Goal: Task Accomplishment & Management: Complete application form

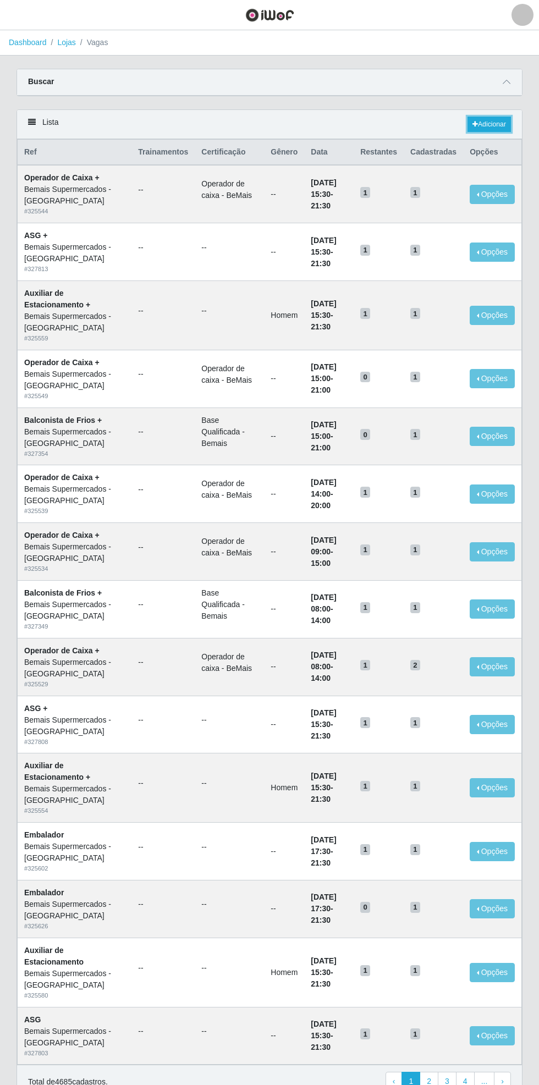
click at [495, 124] on link "Adicionar" at bounding box center [489, 124] width 43 height 15
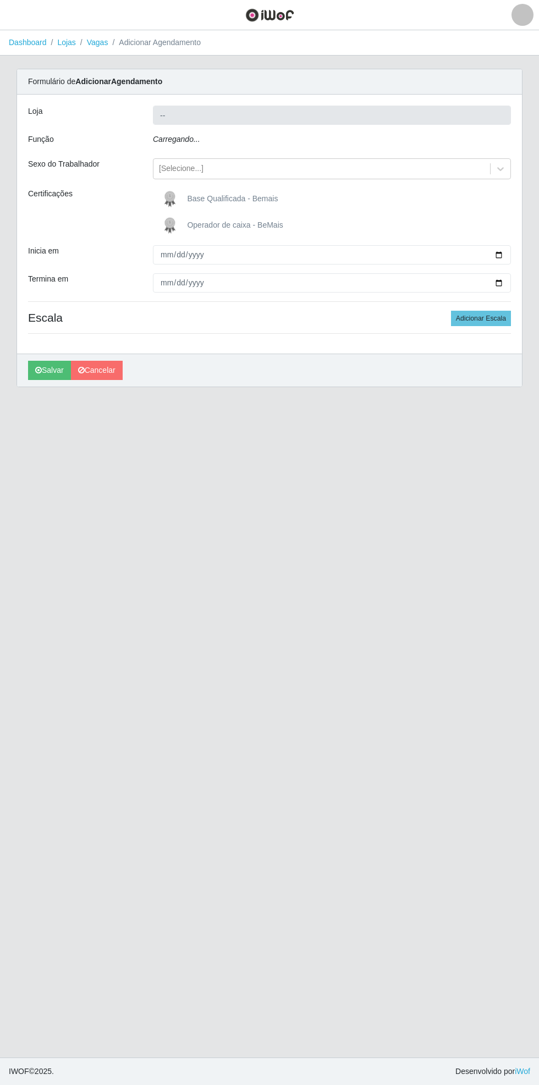
type input "Bemais Supermercados - [GEOGRAPHIC_DATA]"
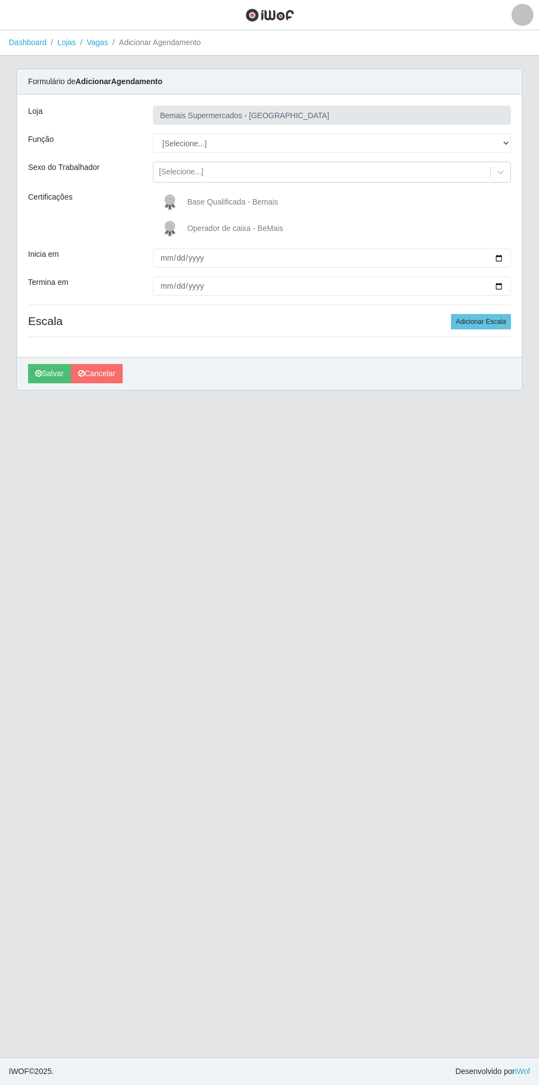
click at [210, 227] on span "Operador de caixa - BeMais" at bounding box center [235, 228] width 96 height 9
click at [0, 0] on input "Operador de caixa - BeMais" at bounding box center [0, 0] width 0 height 0
click at [522, 139] on div "Loja Bemais Supermercados - [GEOGRAPHIC_DATA] Função [Selecione...] ASG ASG + A…" at bounding box center [269, 226] width 505 height 262
click at [508, 140] on select "[Selecione...] ASG ASG + ASG ++ Auxiliar de Estacionamento Auxiliar de Estacion…" at bounding box center [332, 143] width 358 height 19
select select "22"
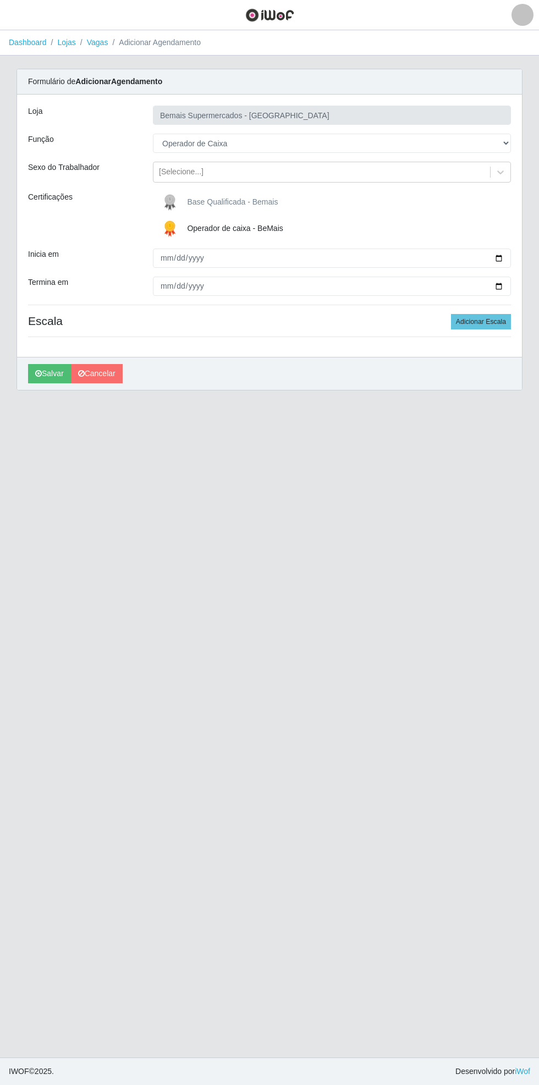
click at [525, 250] on div "Carregando... Formulário de Adicionar Agendamento Loja Bemais Supermercados - C…" at bounding box center [269, 236] width 523 height 335
click at [506, 257] on input "Inicia em" at bounding box center [332, 258] width 358 height 19
type input "[DATE]"
click at [505, 285] on input "Termina em" at bounding box center [332, 286] width 358 height 19
type input "[DATE]"
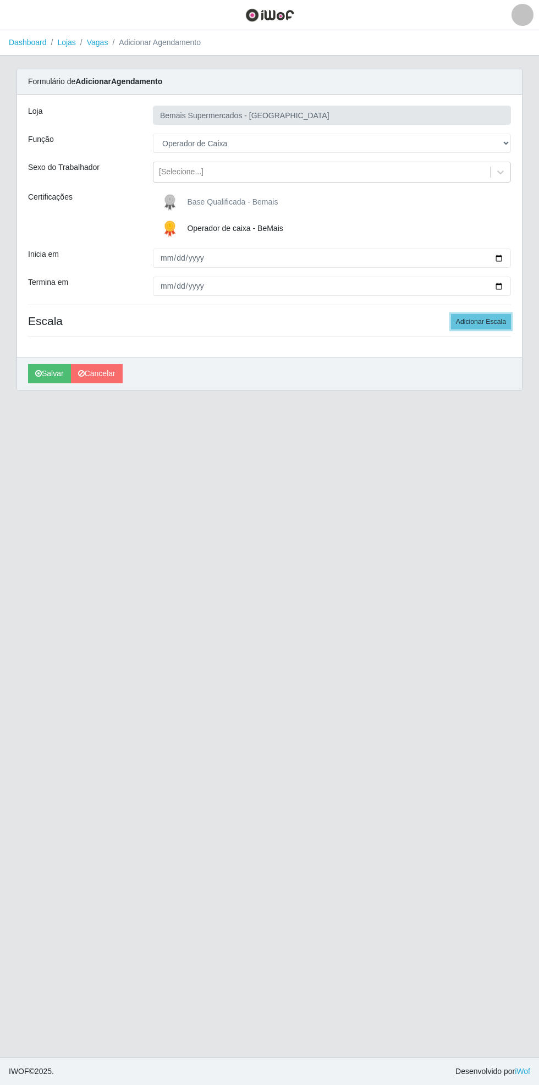
click at [492, 321] on button "Adicionar Escala" at bounding box center [481, 321] width 60 height 15
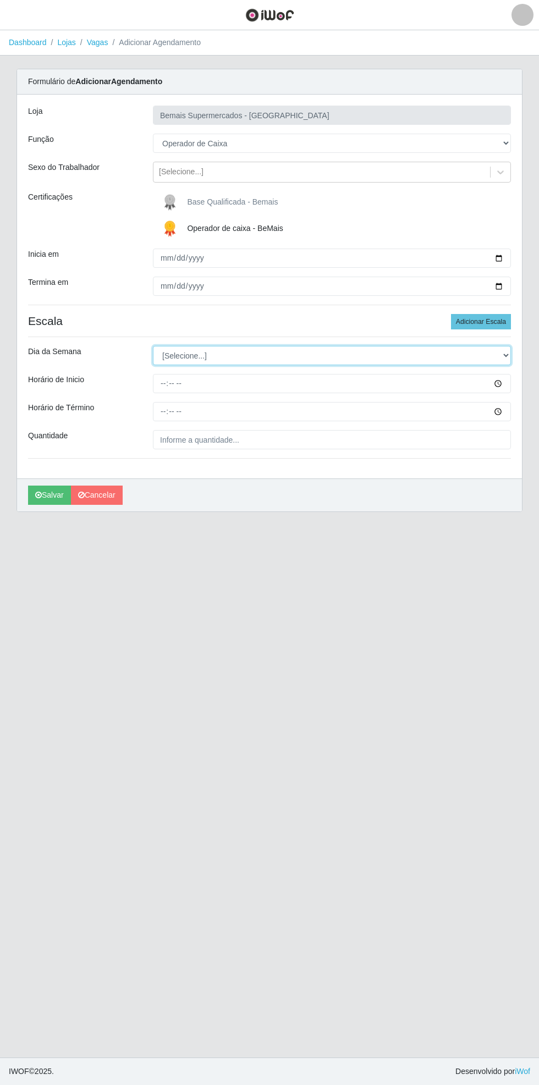
click at [508, 355] on select "[Selecione...] Segunda Terça Quarta Quinta Sexta Sábado Domingo" at bounding box center [332, 355] width 358 height 19
select select "2"
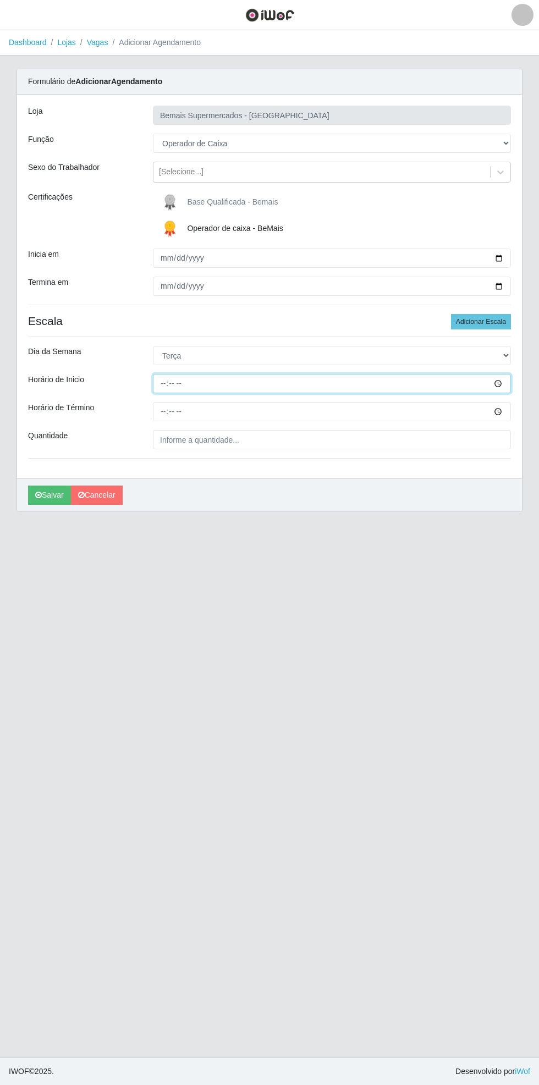
click at [508, 383] on input "Horário de Inicio" at bounding box center [332, 383] width 358 height 19
type input "09:00"
click at [509, 412] on input "Horário de Término" at bounding box center [332, 411] width 358 height 19
type input "13:00"
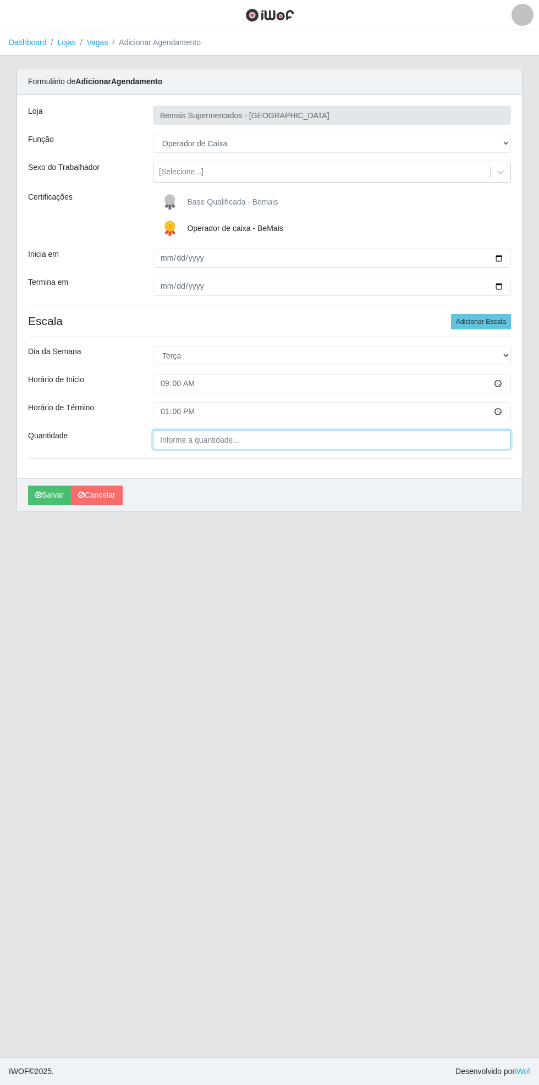
click at [252, 437] on input "Quantidade" at bounding box center [332, 439] width 358 height 19
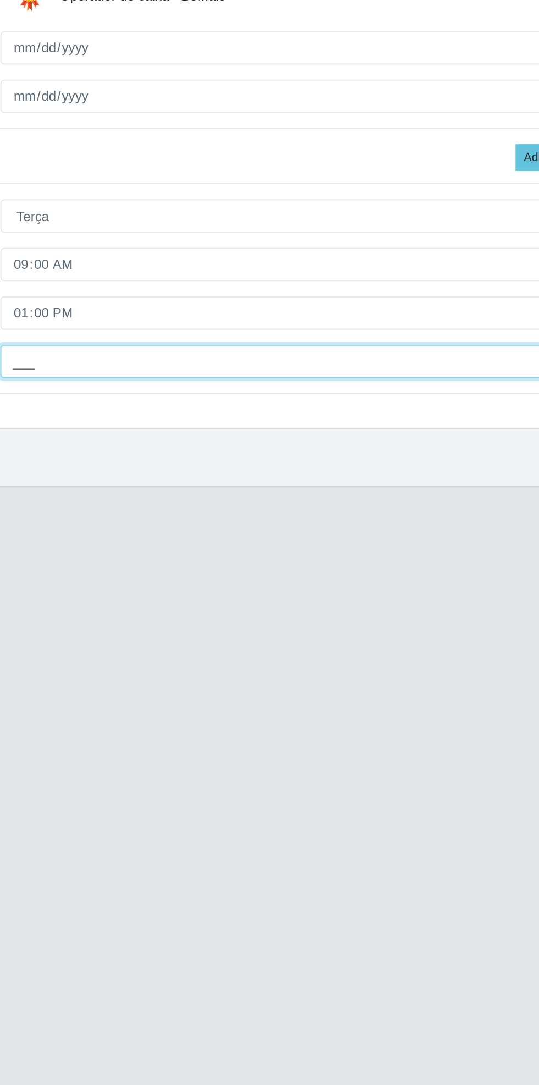
type input "1__"
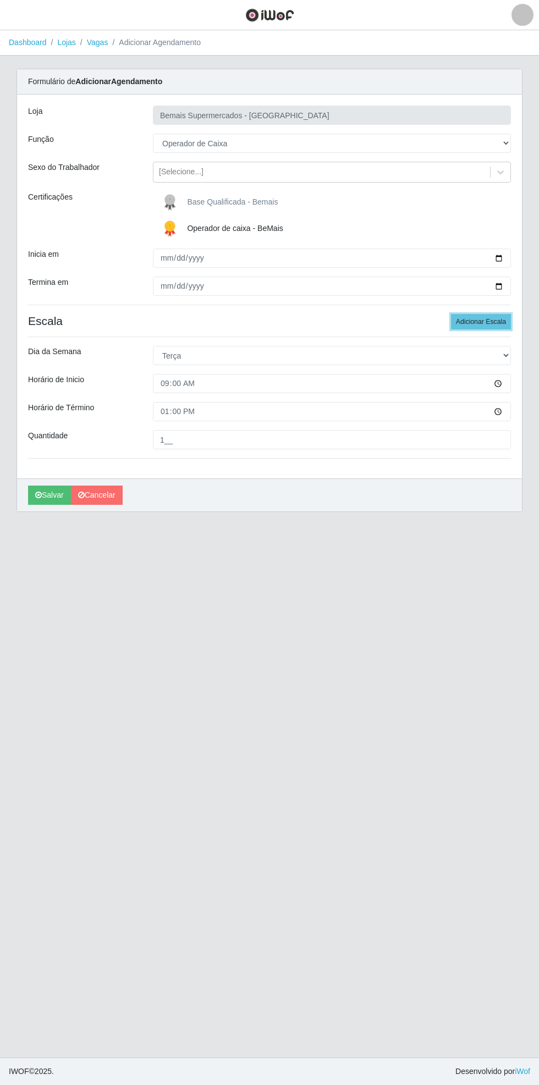
click at [494, 321] on button "Adicionar Escala" at bounding box center [481, 321] width 60 height 15
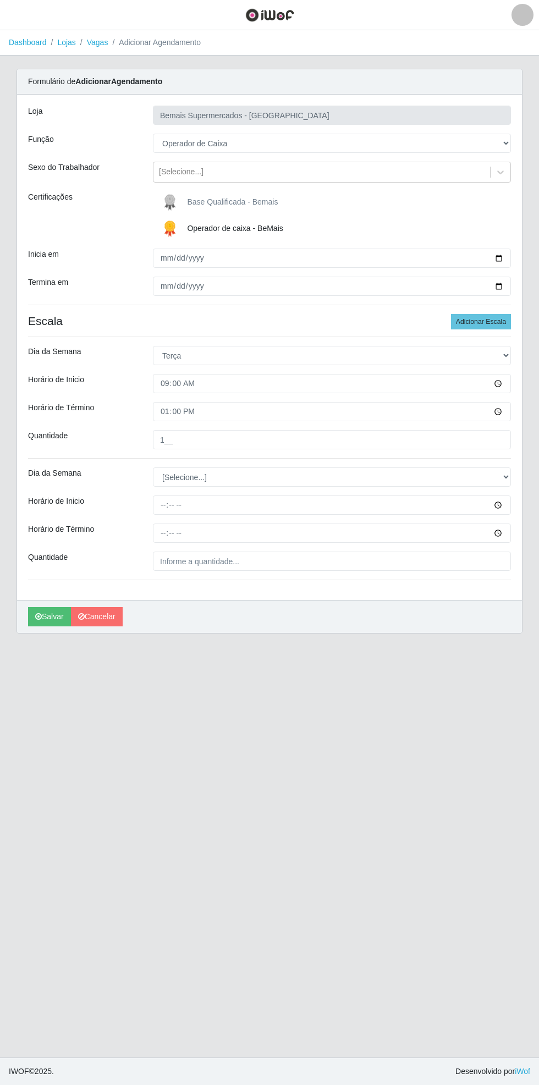
click at [522, 471] on div "Formulário de Adicionar Agendamento Loja Bemais Supermercados - [GEOGRAPHIC_DAT…" at bounding box center [270, 351] width 506 height 565
click at [511, 479] on select "[Selecione...] Segunda Terça Quarta Quinta Sexta Sábado Domingo" at bounding box center [332, 477] width 358 height 19
select select "2"
click at [509, 504] on input "Horário de Inicio" at bounding box center [332, 505] width 358 height 19
type input "17:00"
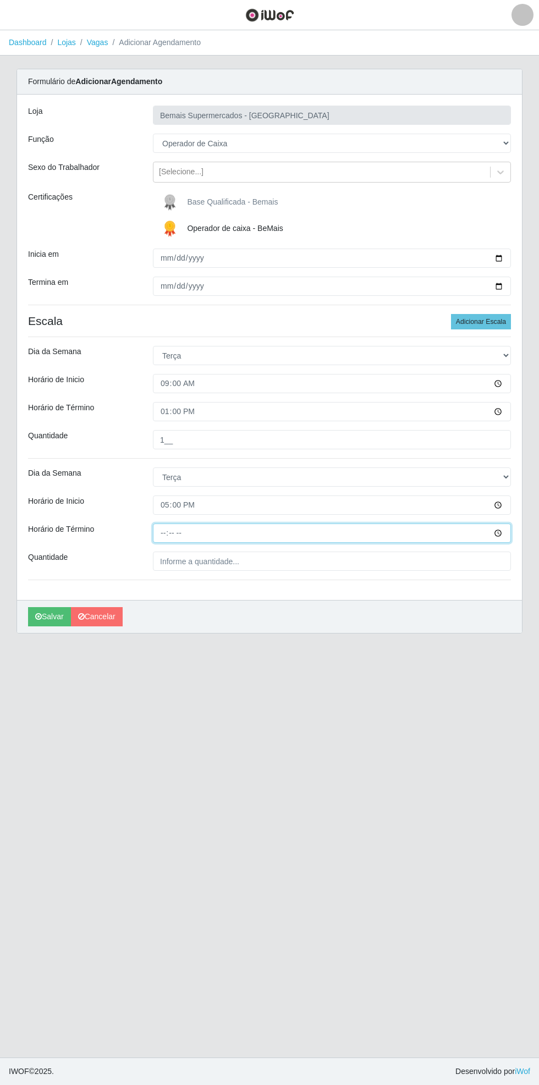
click at [504, 535] on input "Horário de Término" at bounding box center [332, 533] width 358 height 19
type input "21:00"
click at [209, 561] on input "Quantidade" at bounding box center [332, 561] width 358 height 19
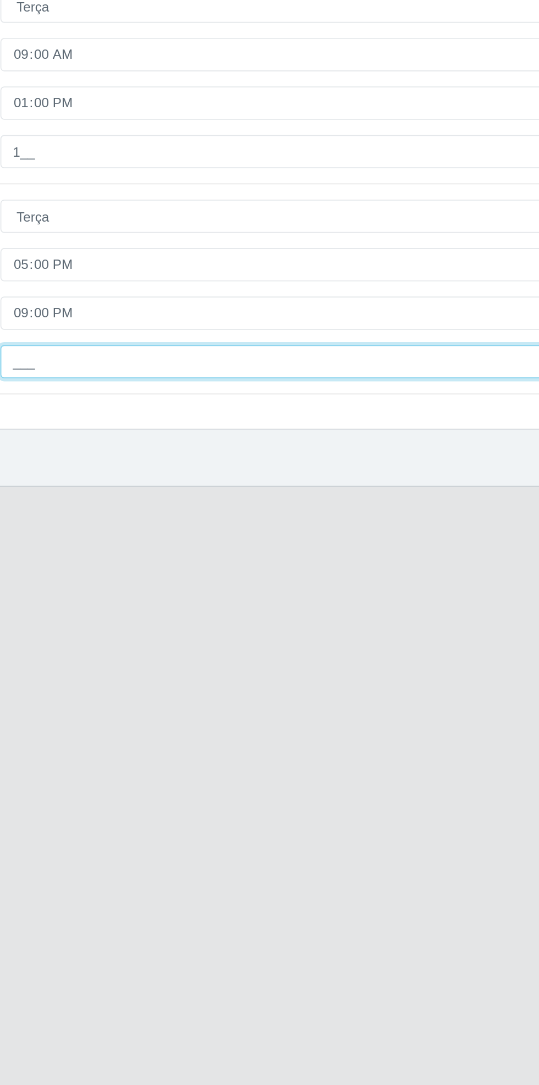
type input "1__"
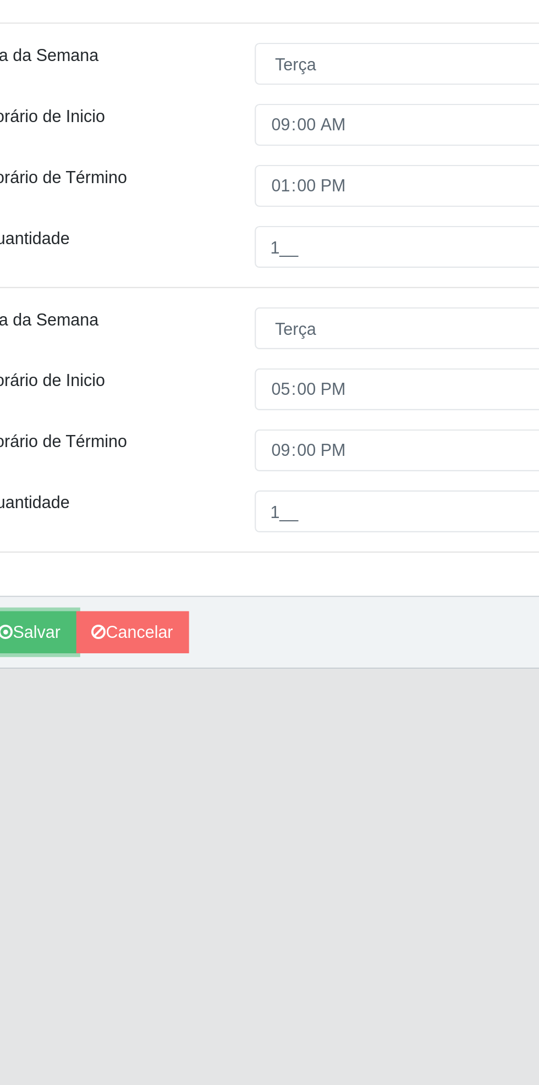
click at [48, 622] on button "Salvar" at bounding box center [49, 616] width 43 height 19
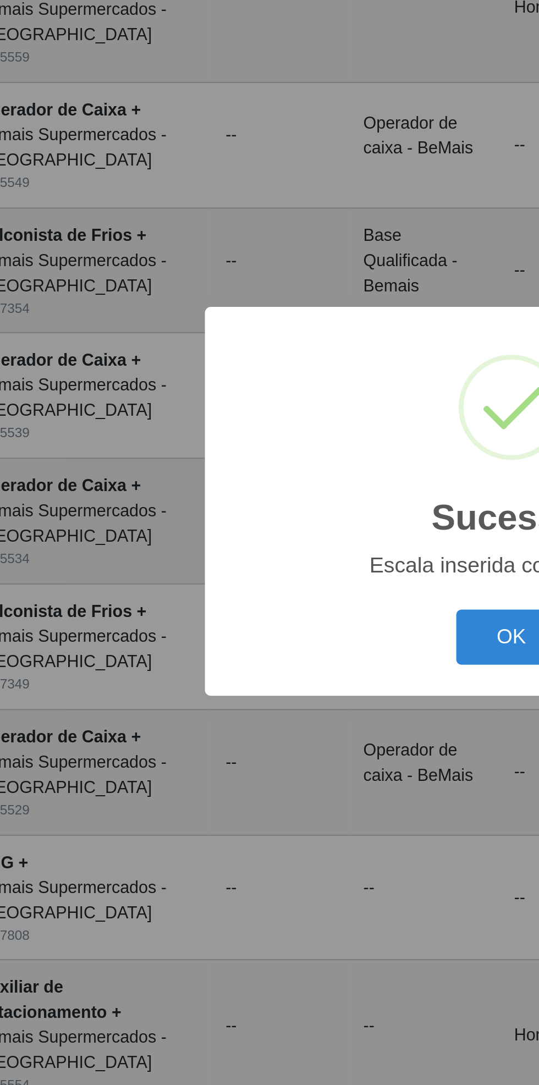
click at [272, 606] on button "OK" at bounding box center [269, 606] width 51 height 26
